Goal: Find specific page/section: Find specific page/section

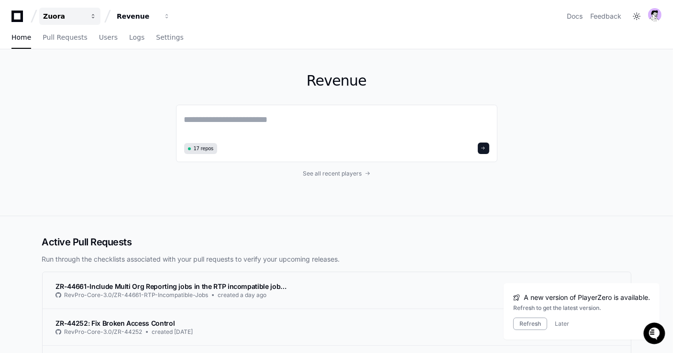
click at [70, 10] on button "Zuora" at bounding box center [69, 16] width 61 height 17
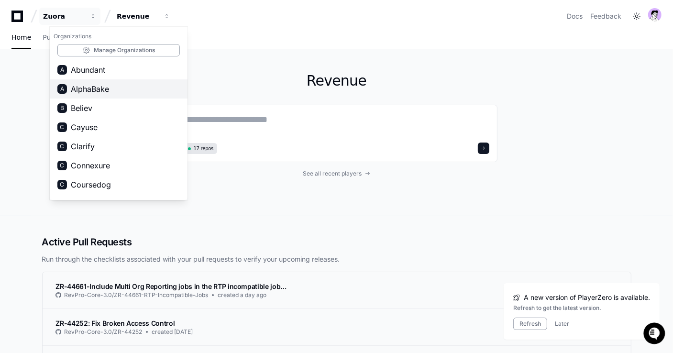
scroll to position [137, 0]
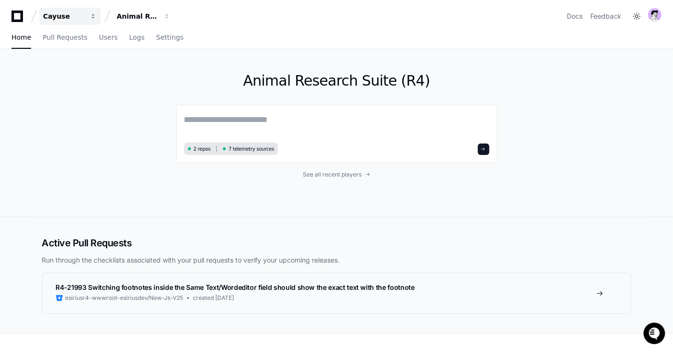
click at [69, 17] on div "Cayuse" at bounding box center [63, 16] width 41 height 10
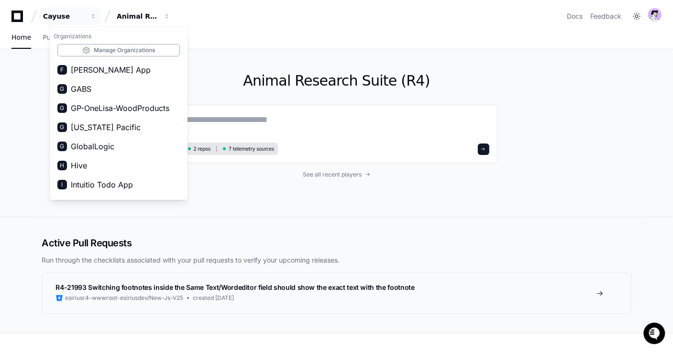
scroll to position [243, 0]
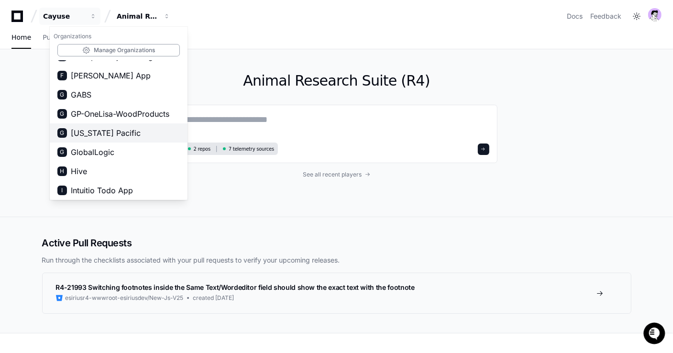
click at [86, 128] on span "[US_STATE] Pacific" at bounding box center [106, 132] width 70 height 11
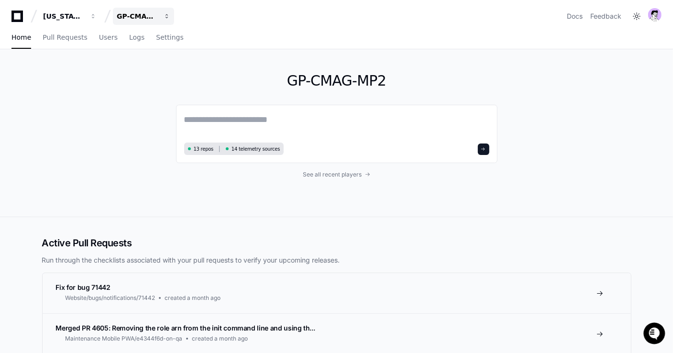
click at [84, 13] on div "GP-CMAG-MP2" at bounding box center [63, 16] width 41 height 10
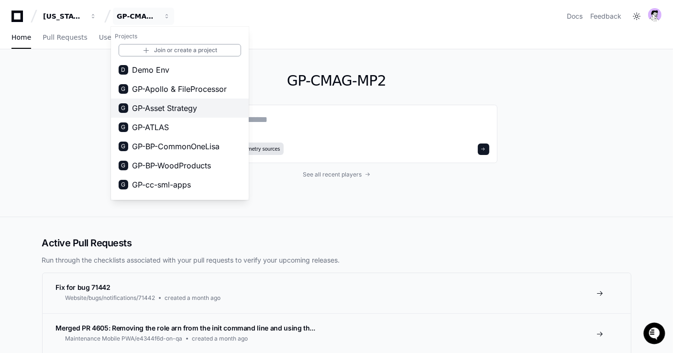
scroll to position [436, 0]
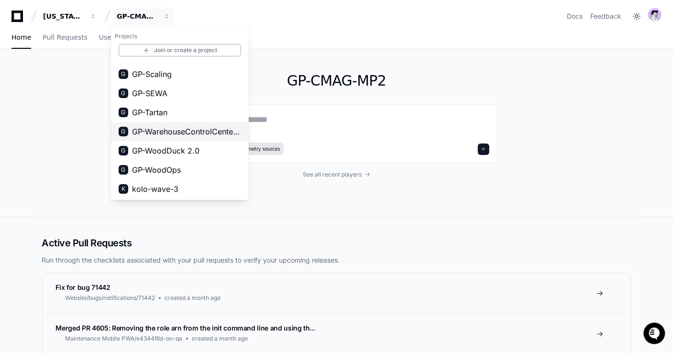
click at [177, 133] on span "GP-WarehouseControlCenterWCC)" at bounding box center [186, 131] width 109 height 11
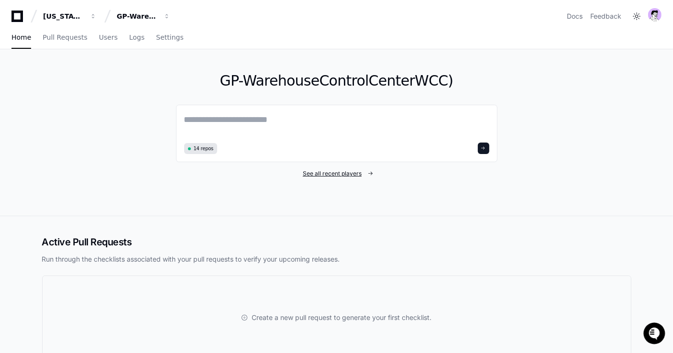
click at [321, 170] on span "See all recent players" at bounding box center [332, 174] width 59 height 8
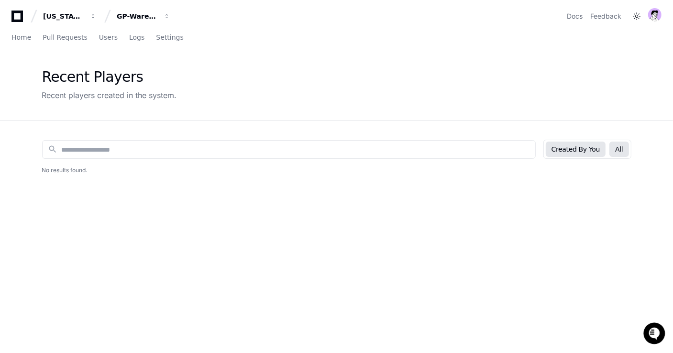
click at [620, 145] on button "All" at bounding box center [619, 149] width 19 height 15
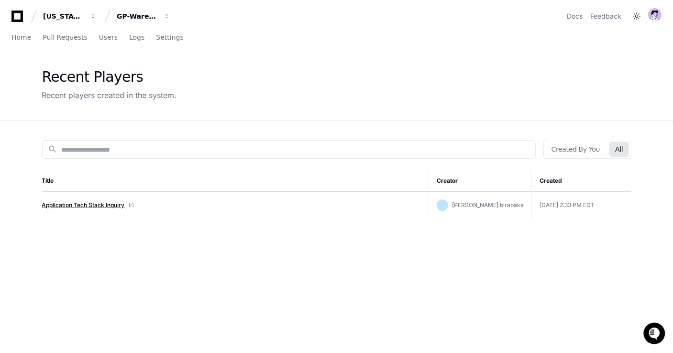
click at [69, 206] on link "Application Tech Stack Inquiry" at bounding box center [83, 205] width 83 height 8
click at [214, 148] on input at bounding box center [296, 150] width 468 height 10
click at [131, 22] on button "GP-WarehouseControlCenterWCC)" at bounding box center [143, 16] width 61 height 17
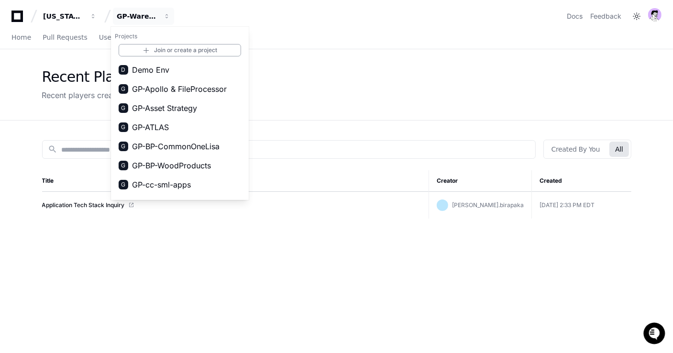
scroll to position [1, 0]
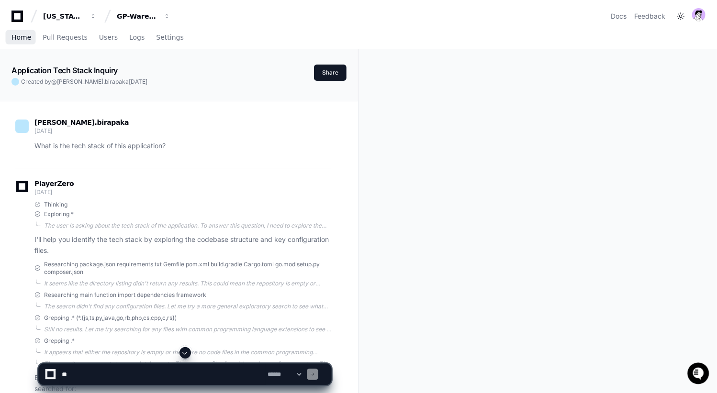
click at [29, 44] on link "Home" at bounding box center [21, 38] width 20 height 22
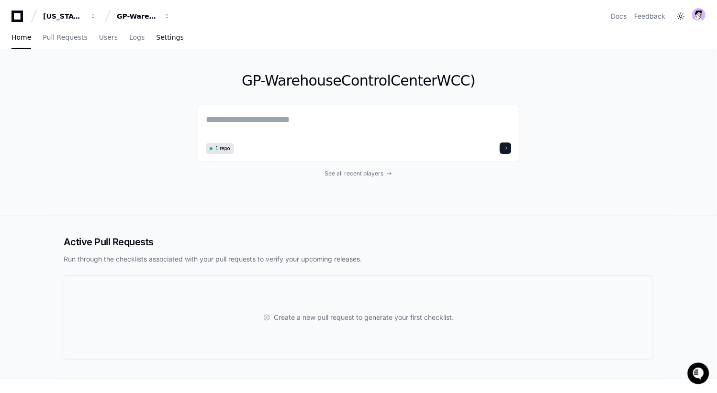
click at [171, 39] on span "Settings" at bounding box center [169, 37] width 27 height 6
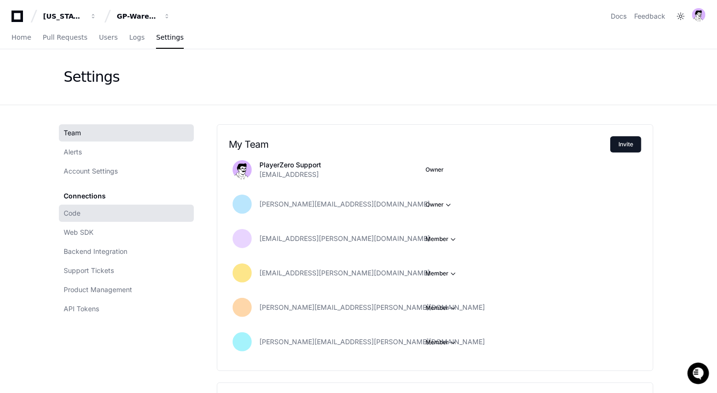
click at [81, 217] on link "Code" at bounding box center [126, 213] width 135 height 17
